Goal: Task Accomplishment & Management: Use online tool/utility

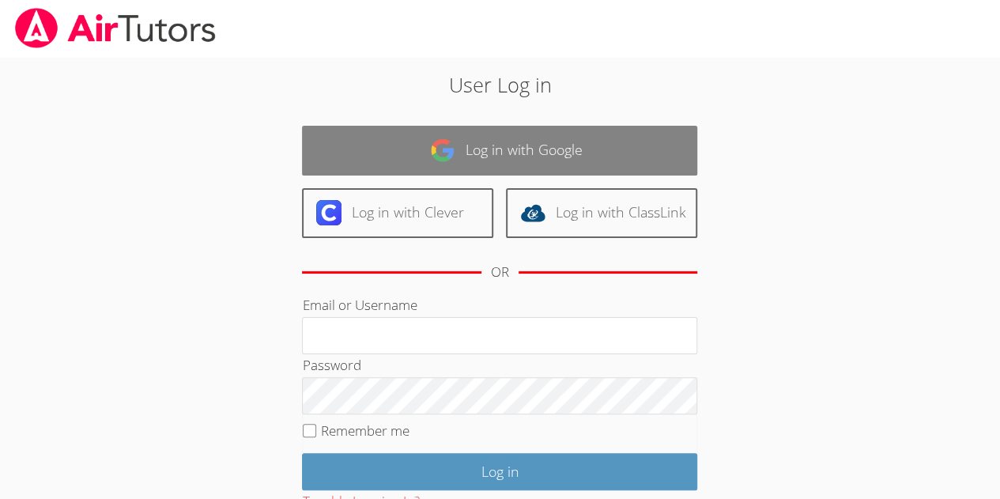
click at [527, 153] on link "Log in with Google" at bounding box center [499, 151] width 395 height 50
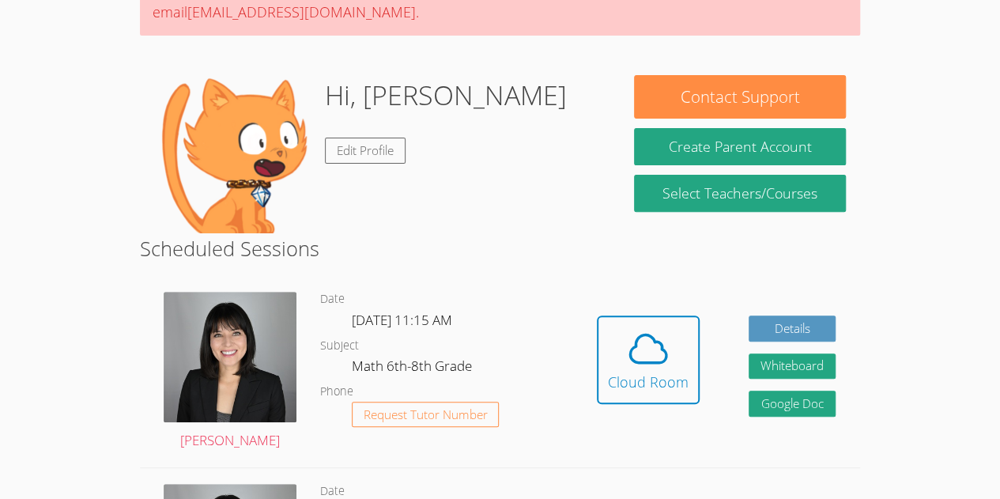
scroll to position [183, 0]
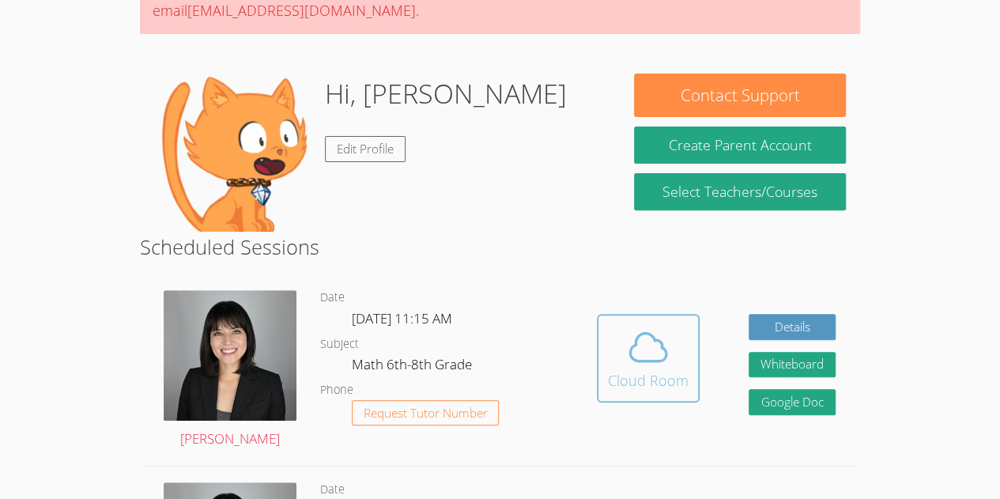
click at [607, 314] on button "Cloud Room" at bounding box center [648, 358] width 103 height 89
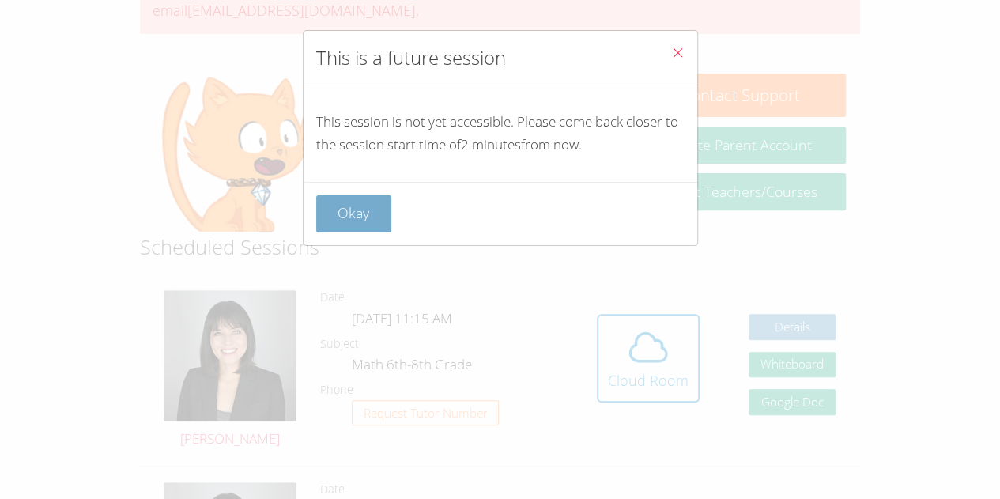
click at [340, 212] on button "Okay" at bounding box center [354, 213] width 76 height 37
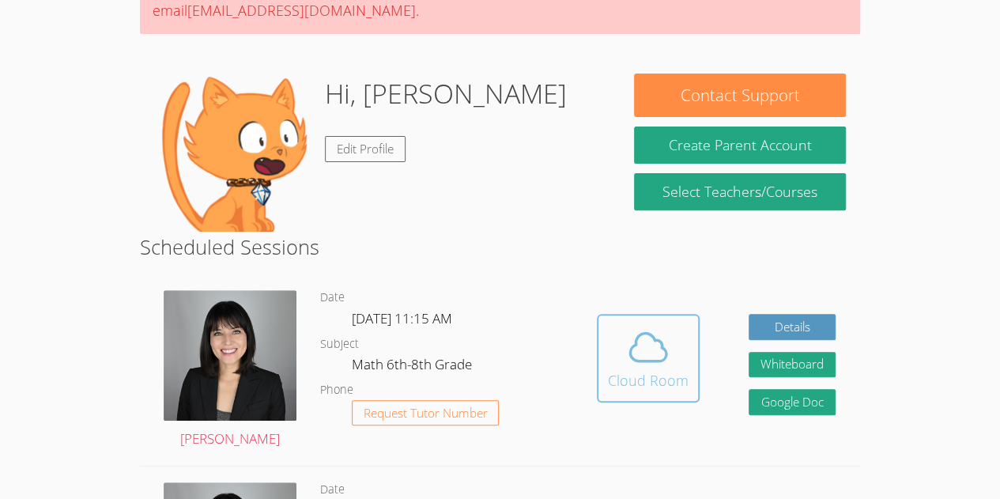
click at [644, 368] on icon at bounding box center [648, 347] width 44 height 44
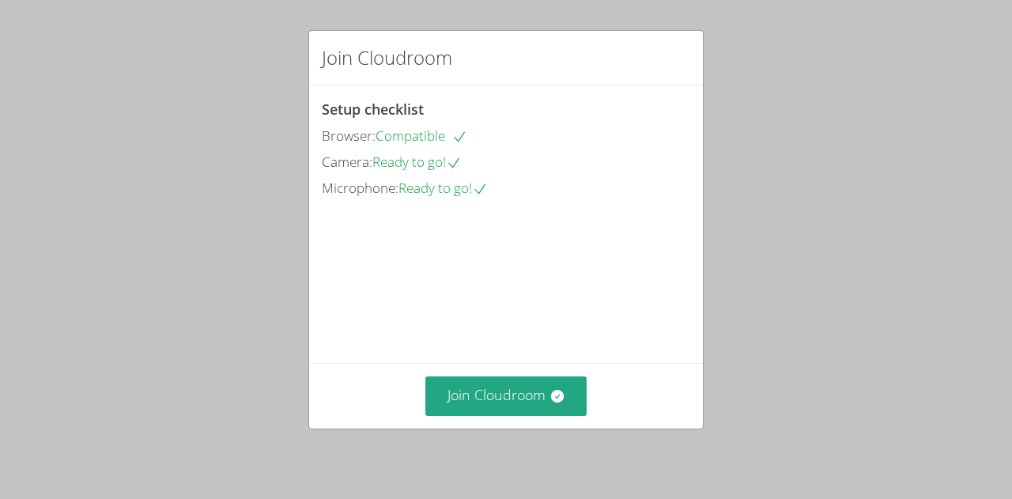
click at [493, 417] on div "Join Cloudroom" at bounding box center [506, 395] width 394 height 65
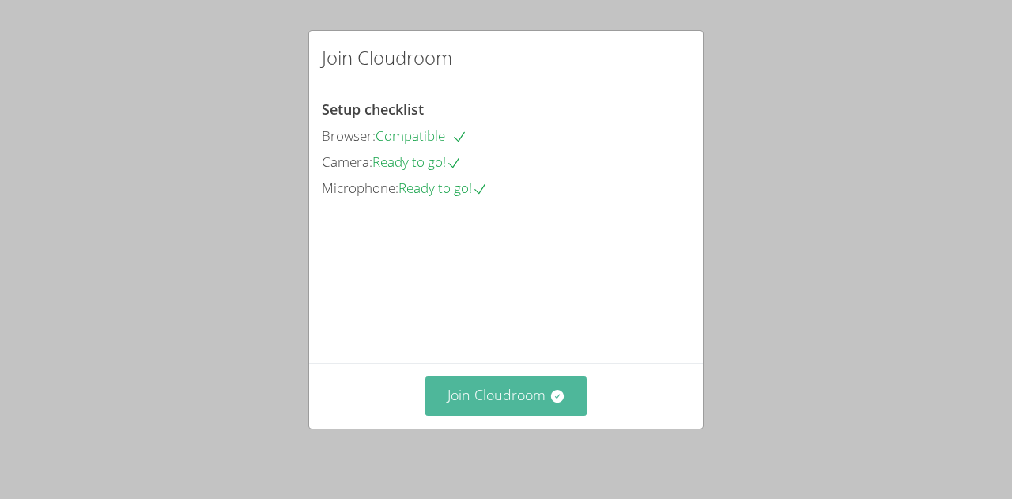
click at [488, 385] on button "Join Cloudroom" at bounding box center [506, 395] width 162 height 39
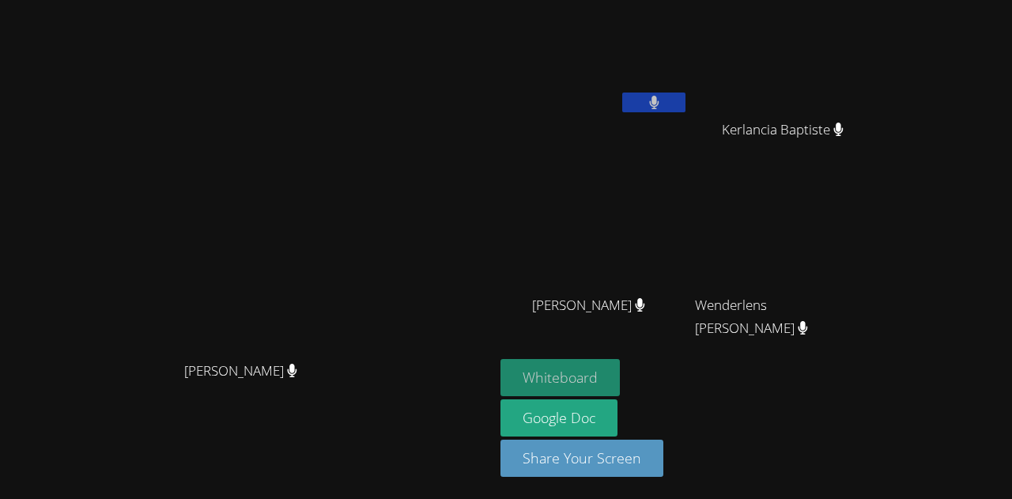
click at [577, 377] on button "Whiteboard" at bounding box center [559, 377] width 119 height 37
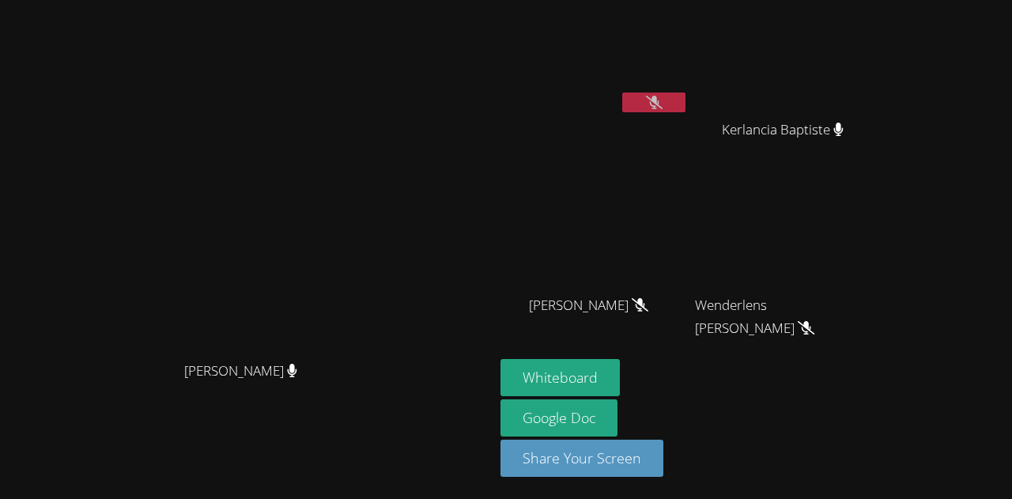
click at [500, 359] on button "Whiteboard" at bounding box center [559, 377] width 119 height 37
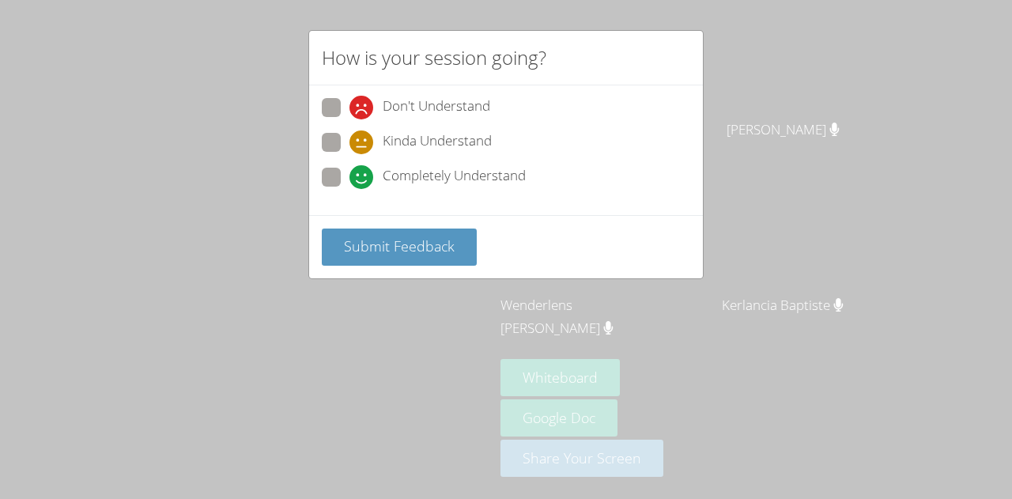
drag, startPoint x: 484, startPoint y: 296, endPoint x: 513, endPoint y: 285, distance: 31.6
click at [513, 285] on div "How is your session going? Don't Understand Kinda Understand Completely Underst…" at bounding box center [506, 249] width 1012 height 499
